Goal: Find specific page/section: Find specific page/section

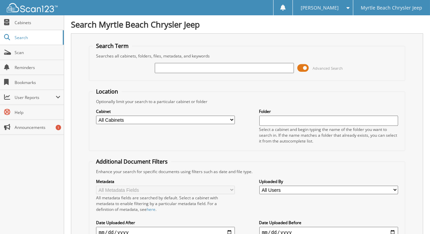
click at [231, 68] on input "text" at bounding box center [224, 68] width 139 height 10
type input "483189"
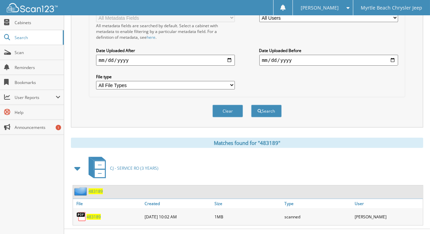
scroll to position [176, 0]
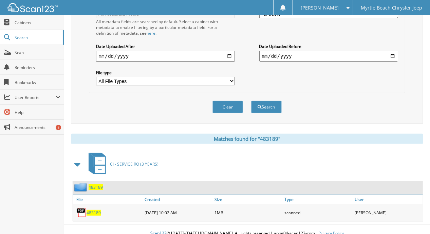
click at [93, 210] on span "483189" at bounding box center [94, 213] width 14 height 6
click at [140, 110] on div "Clear Search" at bounding box center [247, 107] width 317 height 28
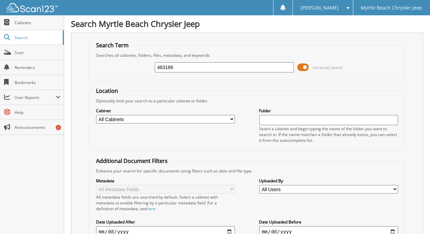
scroll to position [0, 0]
click at [186, 67] on input "483189" at bounding box center [224, 68] width 139 height 10
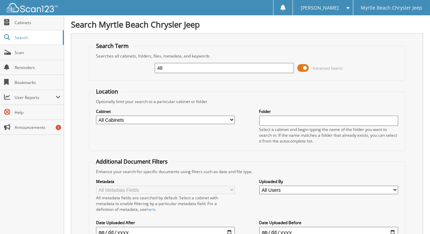
type input "4"
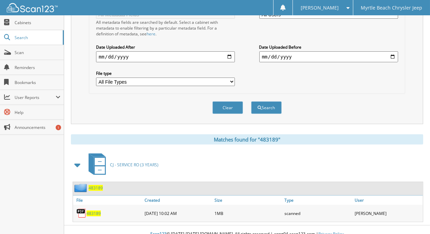
scroll to position [176, 0]
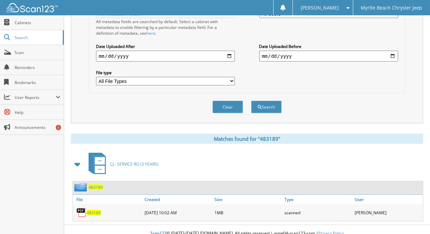
type input "483960"
click at [251, 101] on button "Search" at bounding box center [266, 107] width 31 height 13
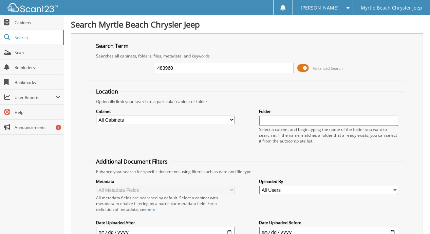
click at [190, 65] on input "483960" at bounding box center [224, 68] width 139 height 10
type input "4"
type input "483928"
click at [128, 72] on div "483928 Advanced Search" at bounding box center [247, 68] width 309 height 18
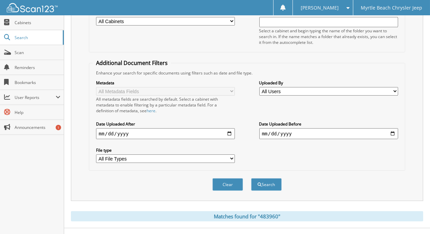
scroll to position [103, 0]
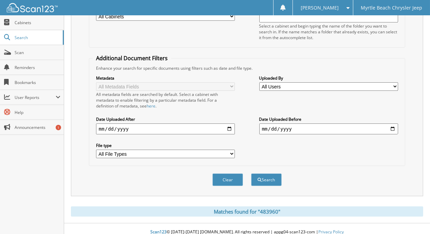
click at [276, 175] on button "Search" at bounding box center [266, 179] width 31 height 13
